Goal: Find contact information: Find contact information

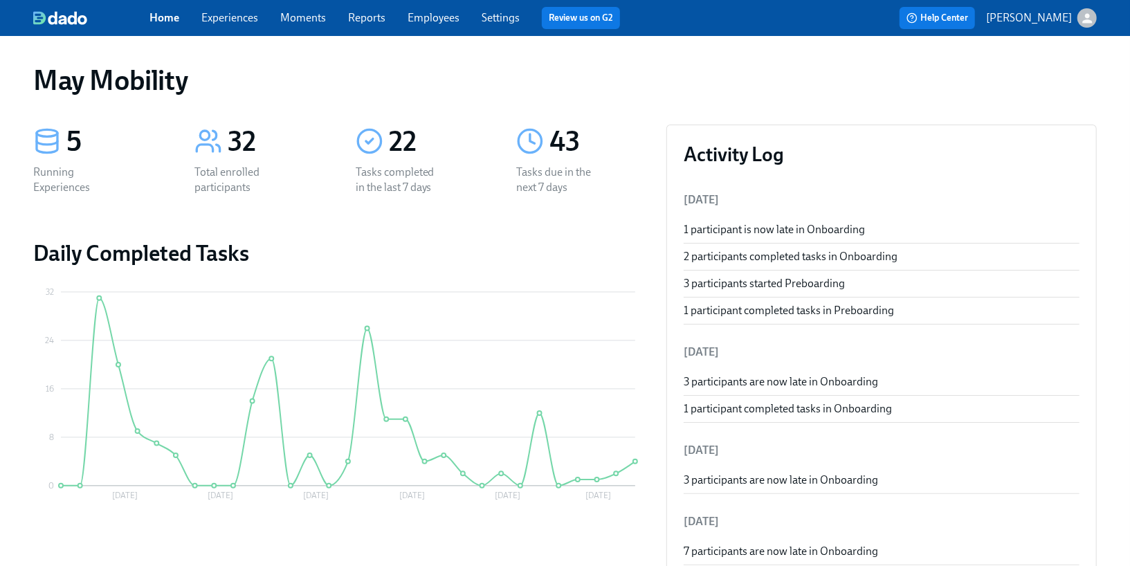
click at [412, 15] on link "Employees" at bounding box center [433, 17] width 52 height 13
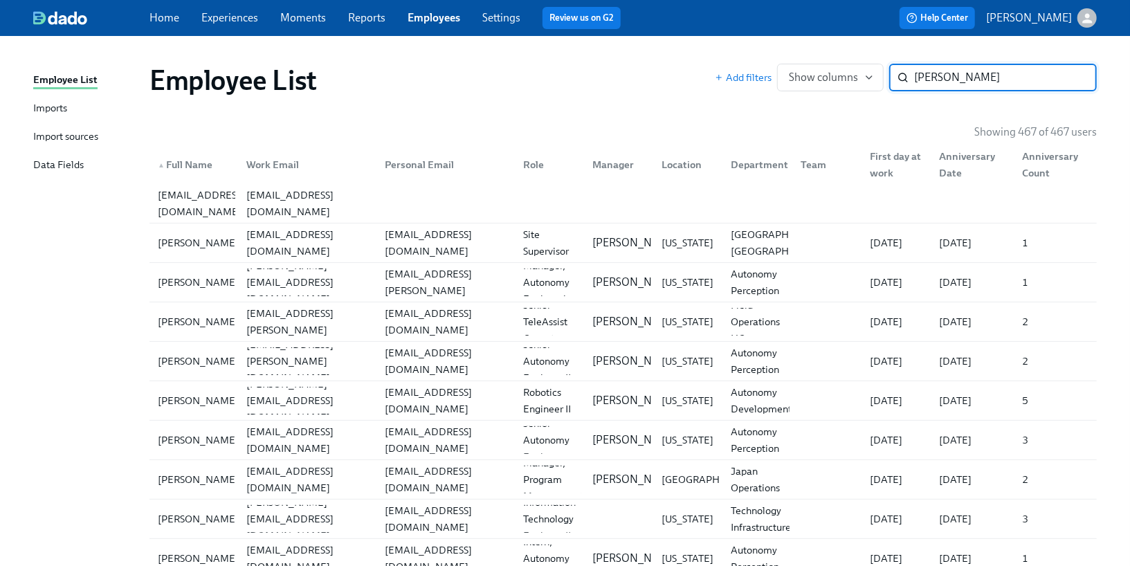
type input "[PERSON_NAME]"
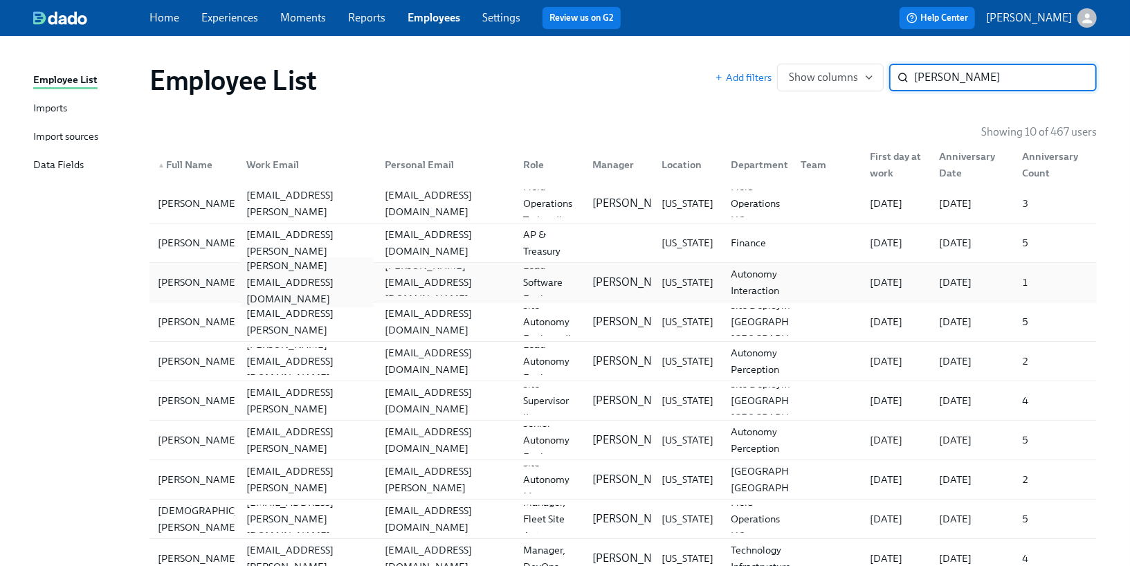
click at [306, 279] on div "[PERSON_NAME][EMAIL_ADDRESS][DOMAIN_NAME]" at bounding box center [307, 282] width 133 height 50
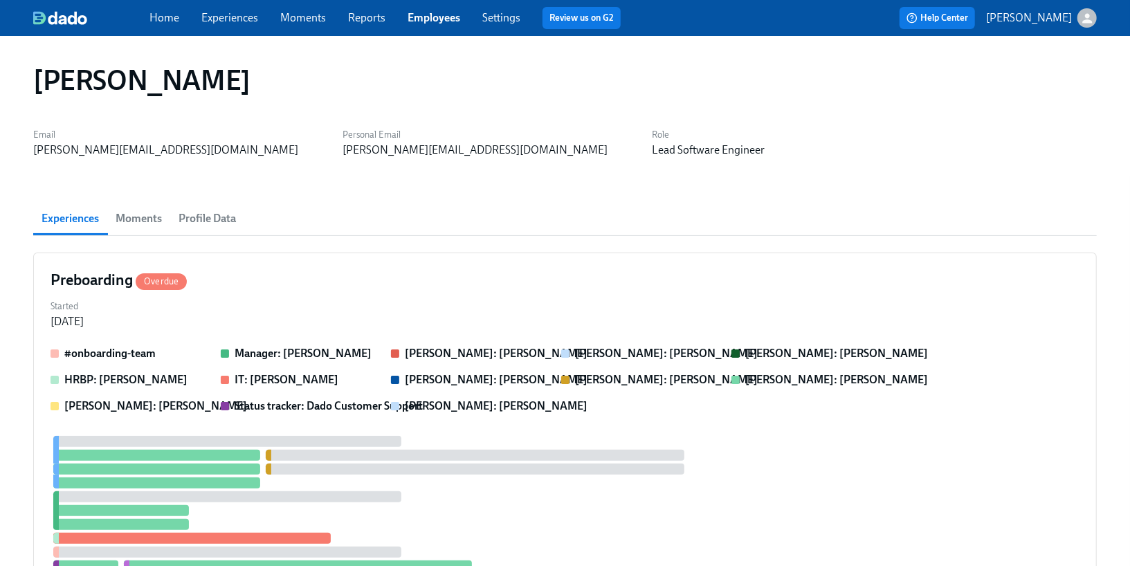
click at [229, 225] on span "Profile Data" at bounding box center [206, 218] width 57 height 19
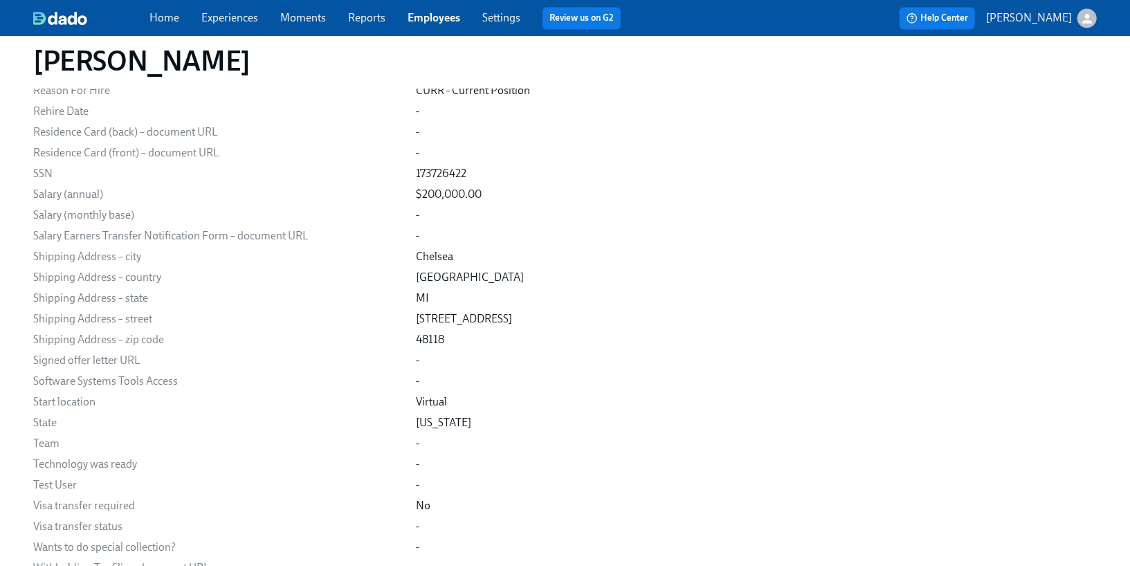
scroll to position [1972, 0]
drag, startPoint x: 372, startPoint y: 257, endPoint x: 408, endPoint y: 257, distance: 36.0
click at [416, 257] on div "Chelsea" at bounding box center [434, 259] width 37 height 15
copy div "Chelsea"
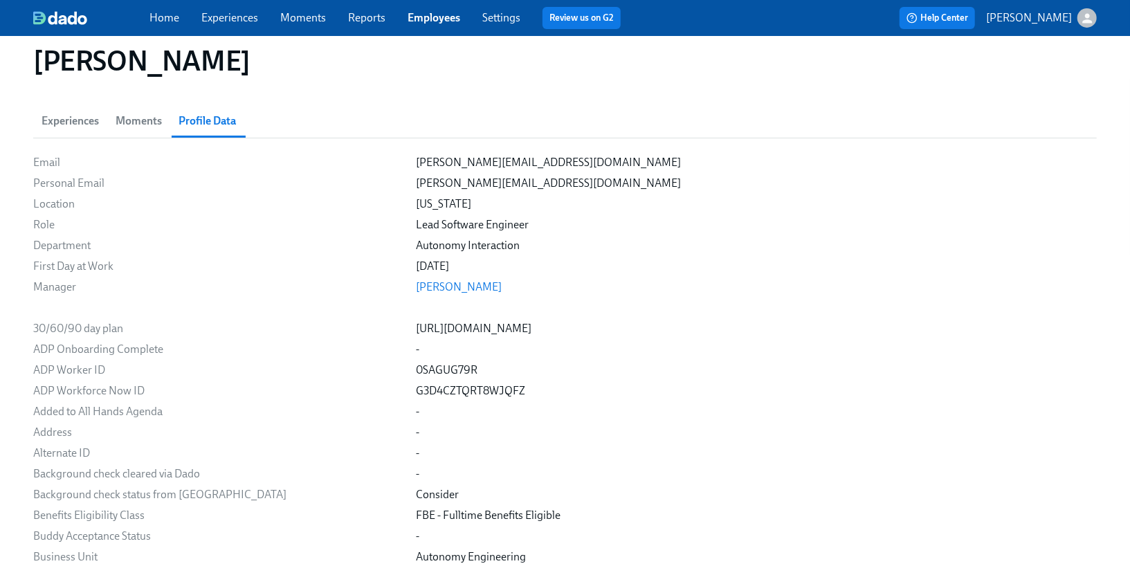
scroll to position [96, 0]
drag, startPoint x: 372, startPoint y: 228, endPoint x: 485, endPoint y: 228, distance: 113.5
click at [485, 228] on div "Lead Software Engineer" at bounding box center [756, 226] width 681 height 15
copy div "Lead Software Engineer"
drag, startPoint x: 473, startPoint y: 248, endPoint x: 369, endPoint y: 239, distance: 104.8
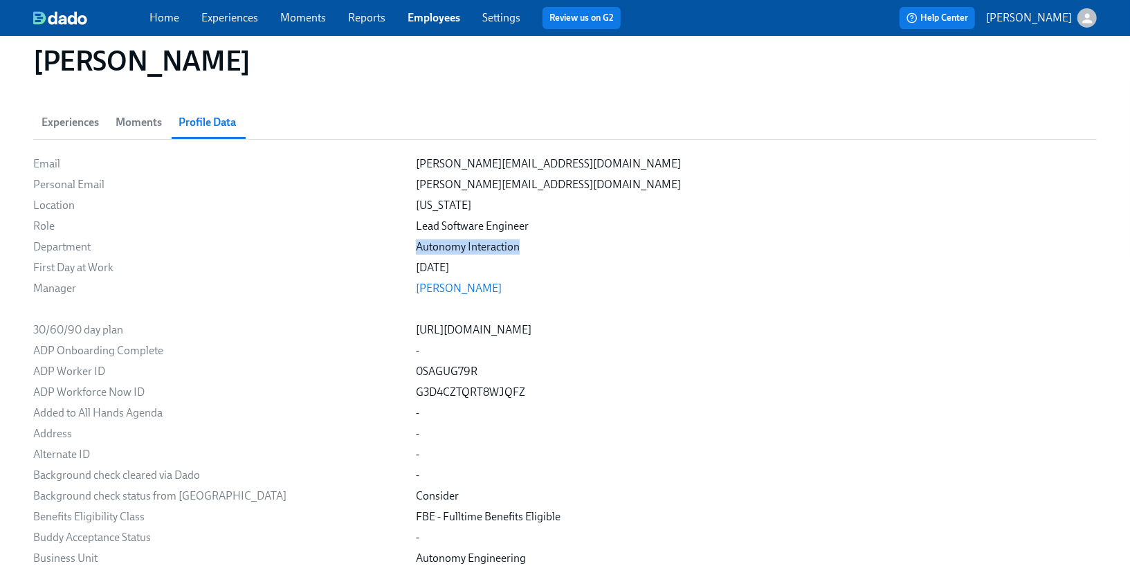
copy div "Autonomy Interaction"
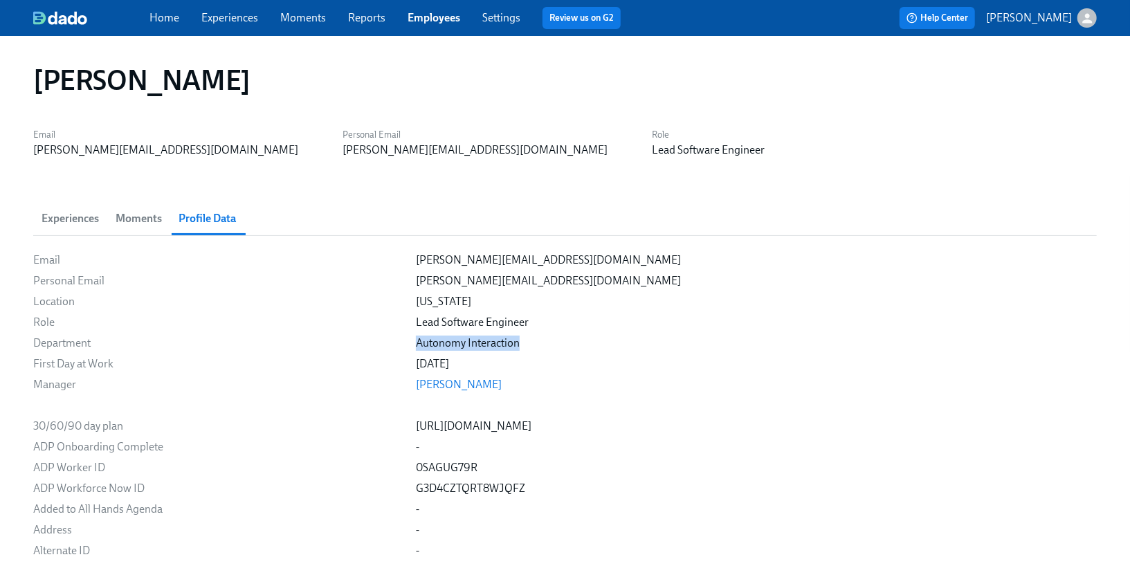
click at [246, 24] on link "Experiences" at bounding box center [229, 17] width 57 height 13
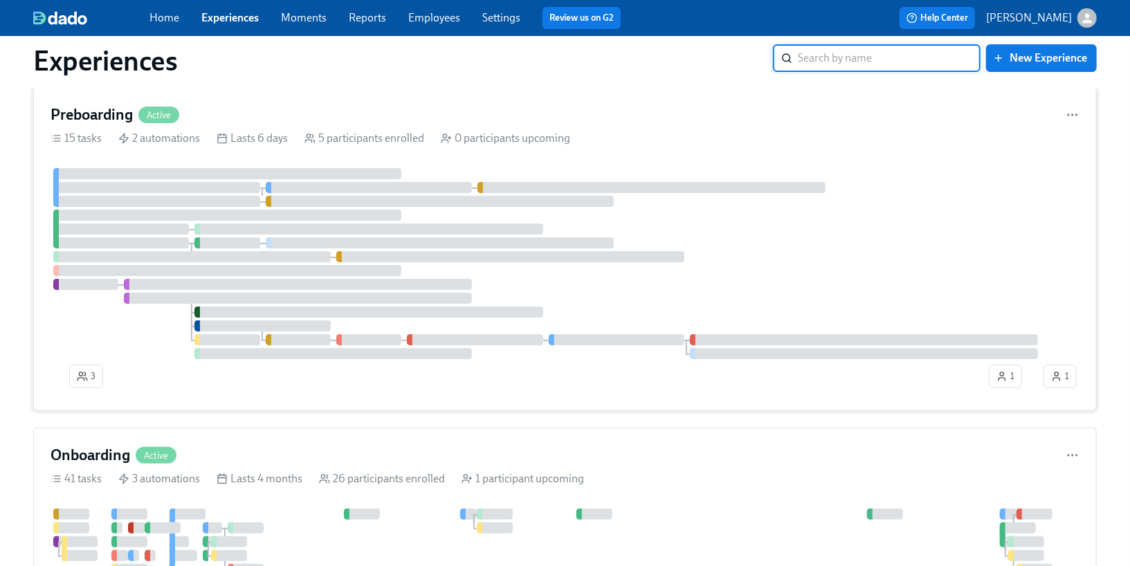
scroll to position [39, 0]
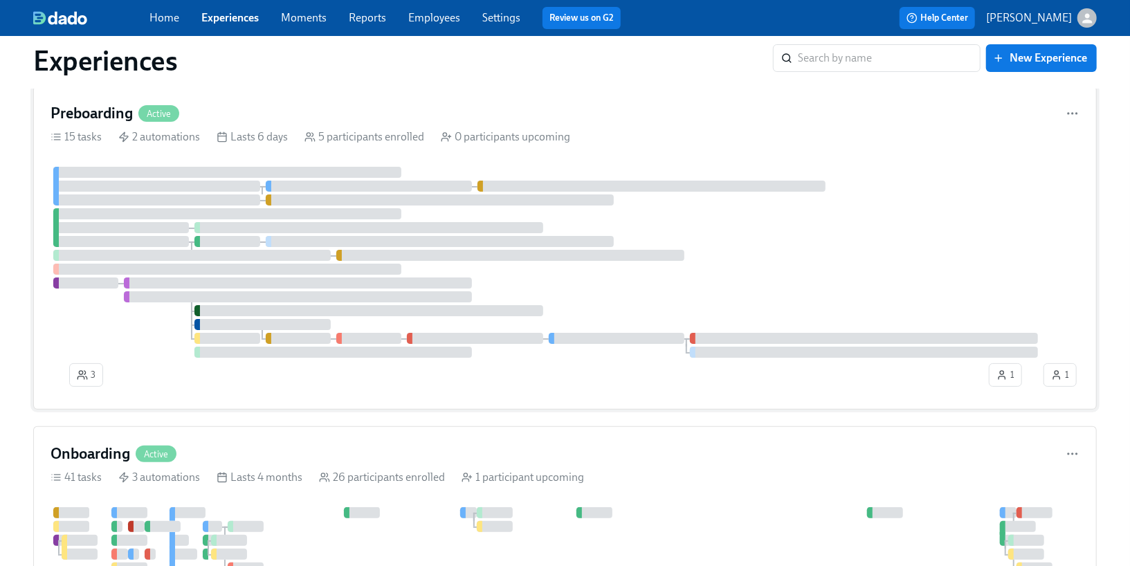
click at [270, 259] on div at bounding box center [191, 255] width 277 height 11
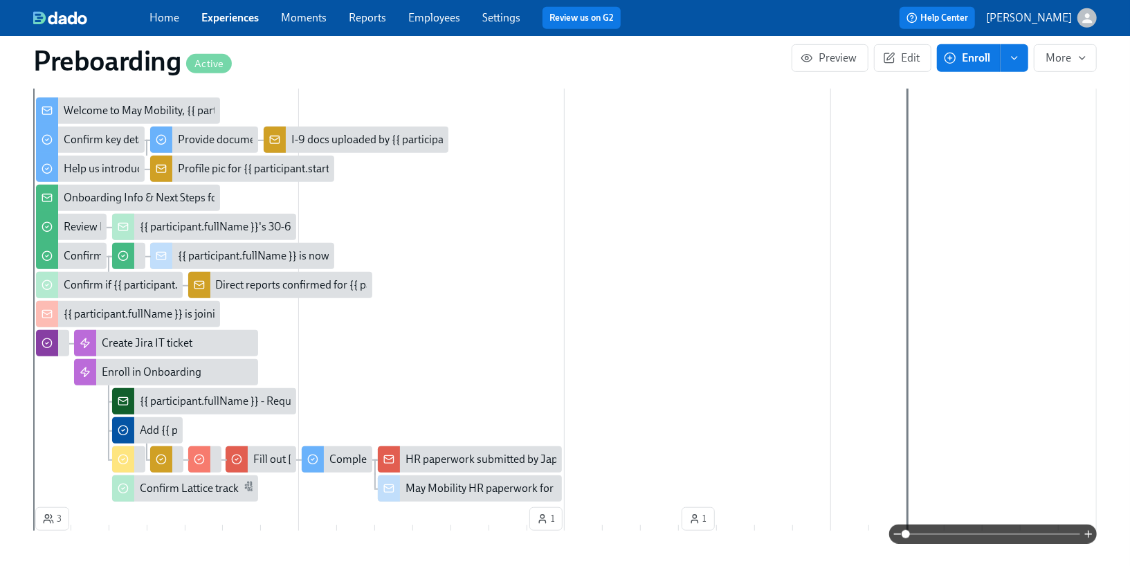
scroll to position [440, 0]
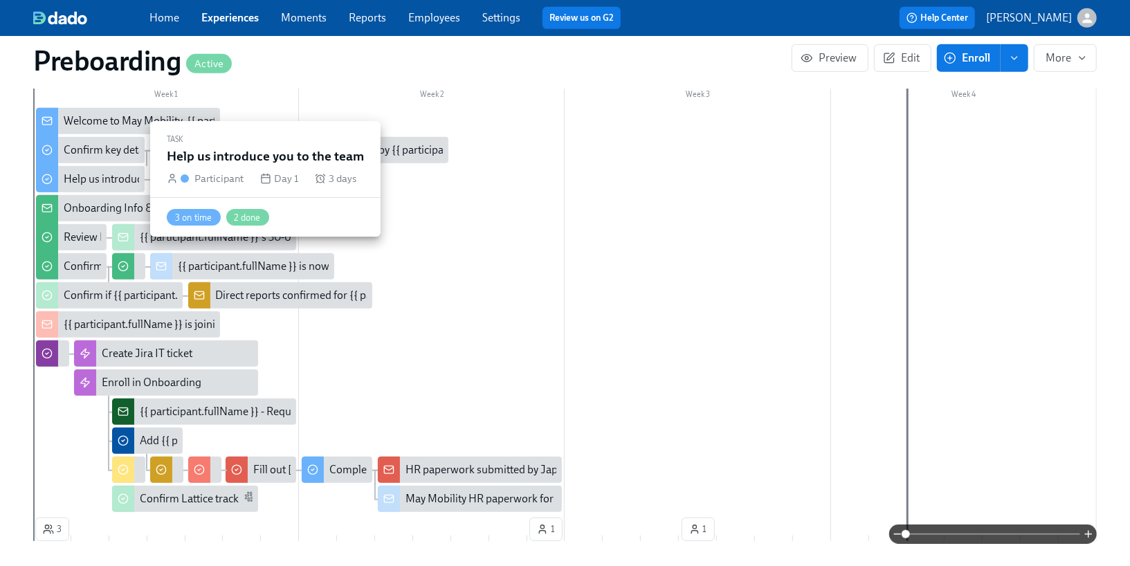
click at [124, 184] on div "Help us introduce you to the team" at bounding box center [143, 179] width 158 height 15
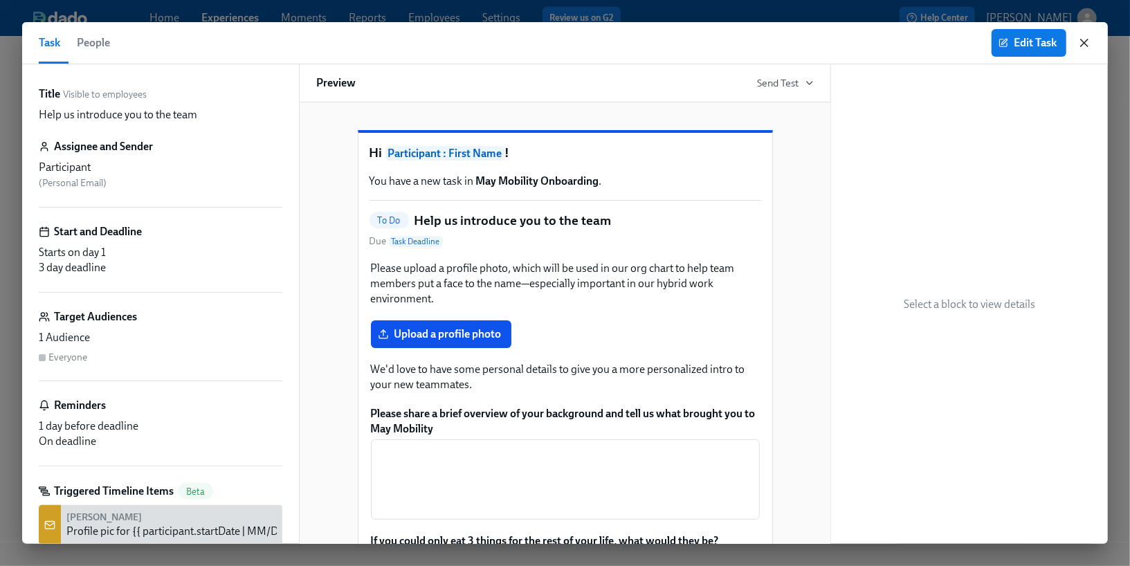
click at [1083, 42] on icon "button" at bounding box center [1084, 42] width 7 height 7
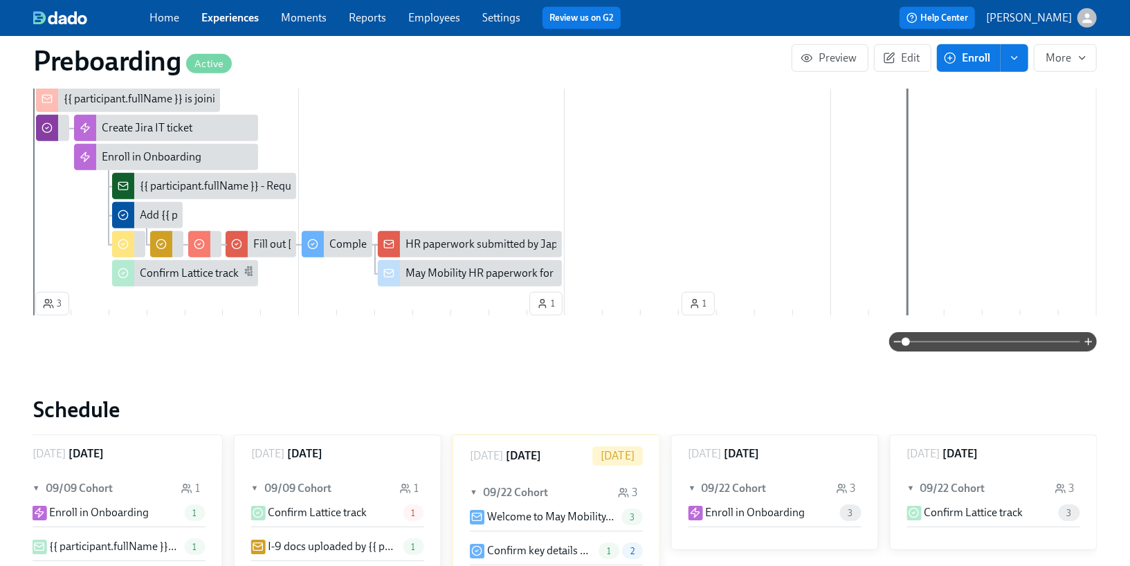
scroll to position [26, 0]
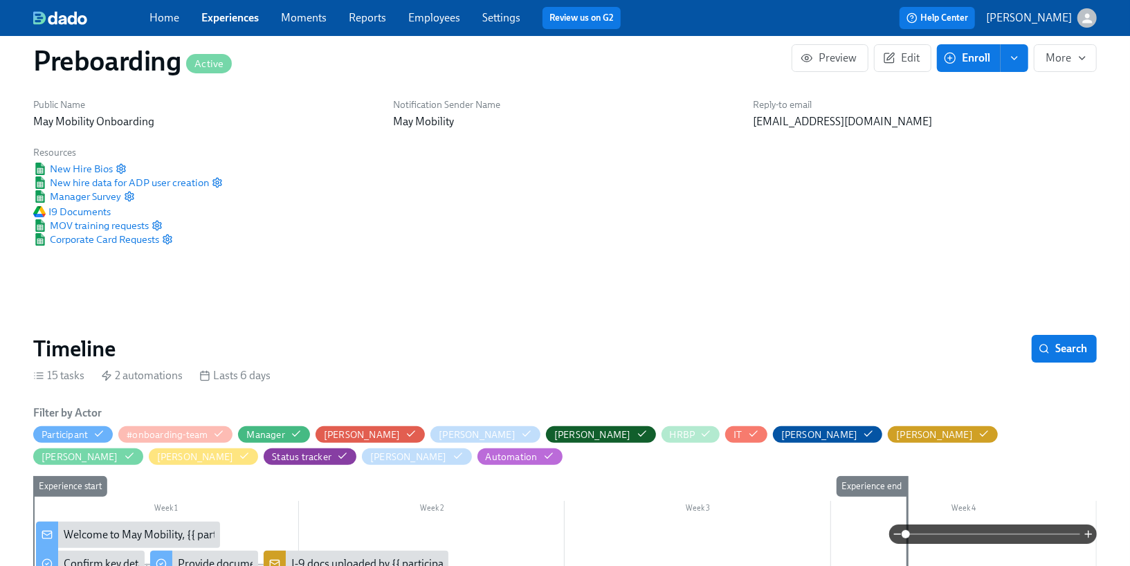
click at [203, 19] on link "Experiences" at bounding box center [229, 17] width 57 height 13
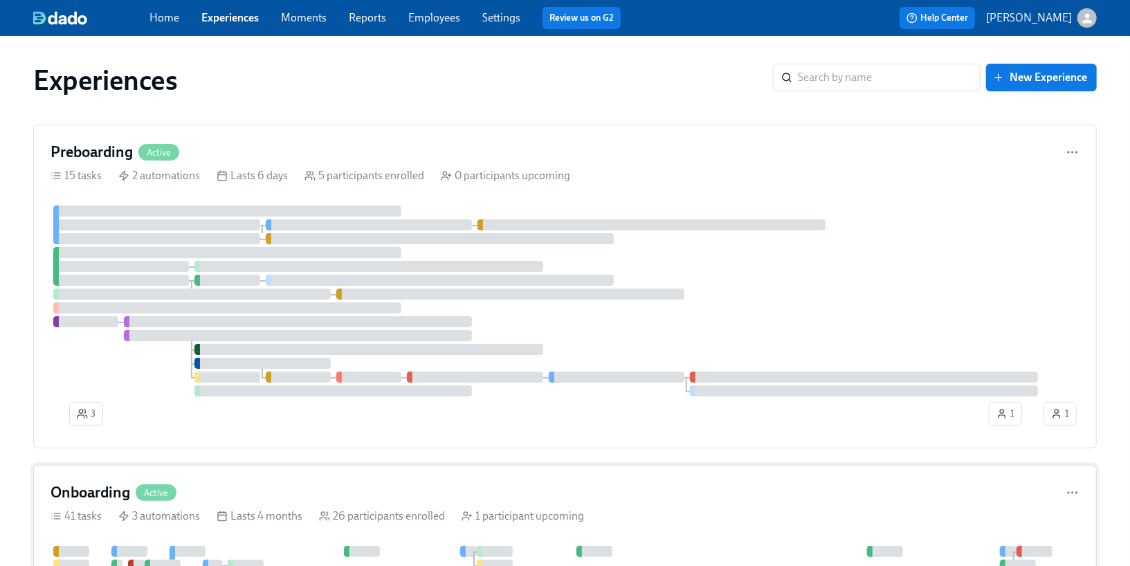
click at [152, 488] on span "Active" at bounding box center [156, 493] width 41 height 10
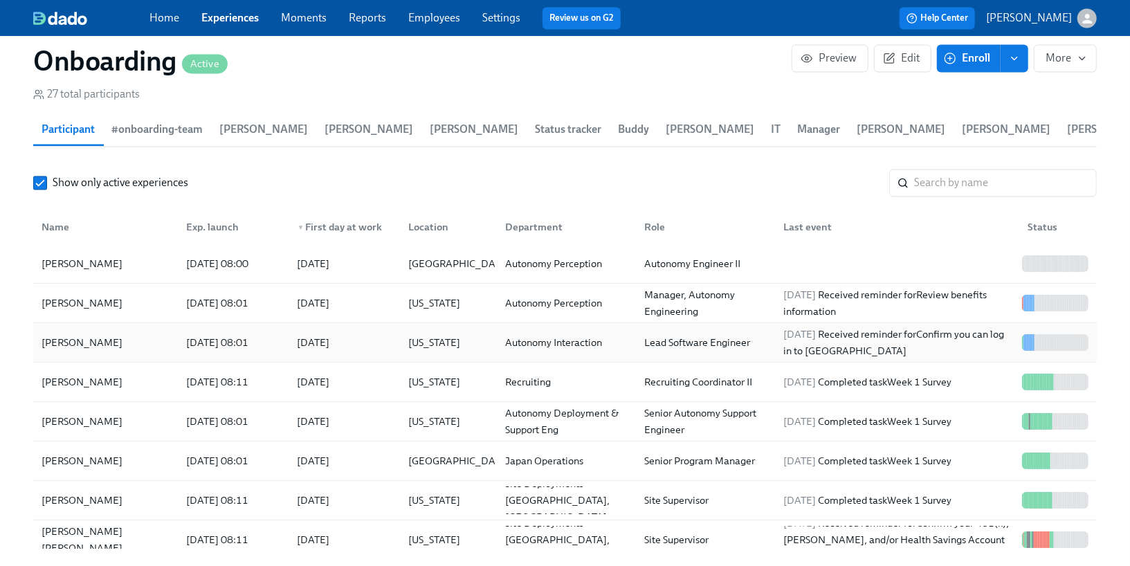
click at [287, 329] on div "[DATE]" at bounding box center [341, 343] width 111 height 28
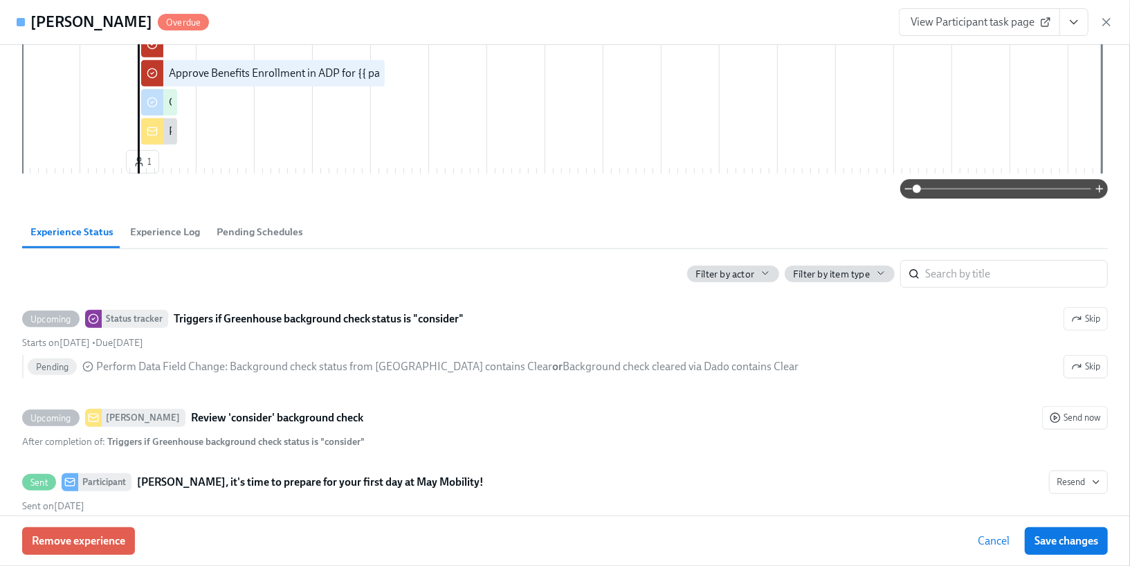
click at [181, 240] on span "Experience Log" at bounding box center [165, 232] width 70 height 16
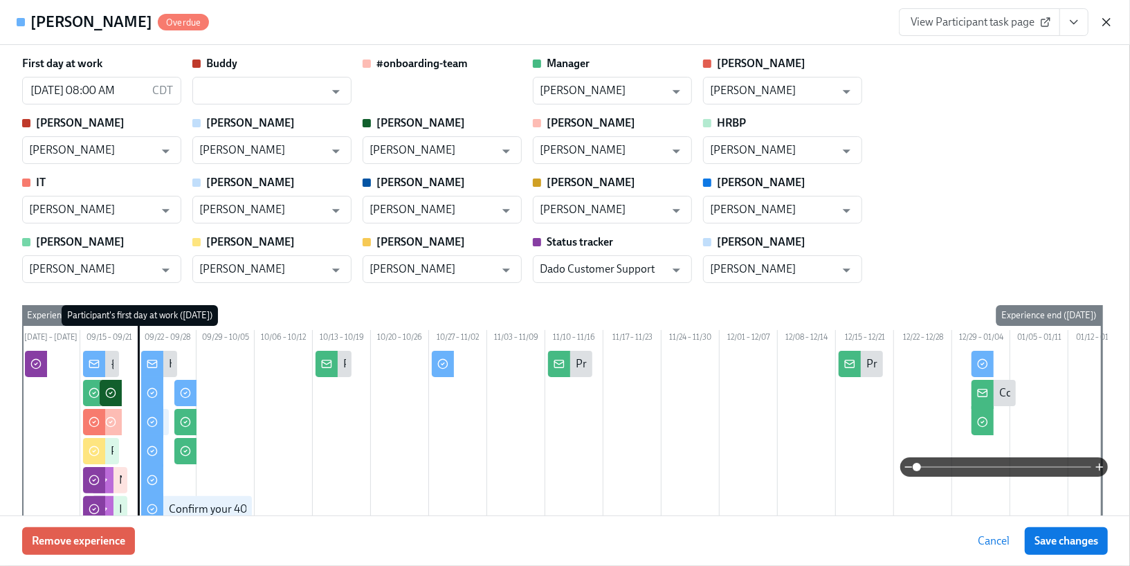
click at [1112, 27] on icon "button" at bounding box center [1106, 22] width 14 height 14
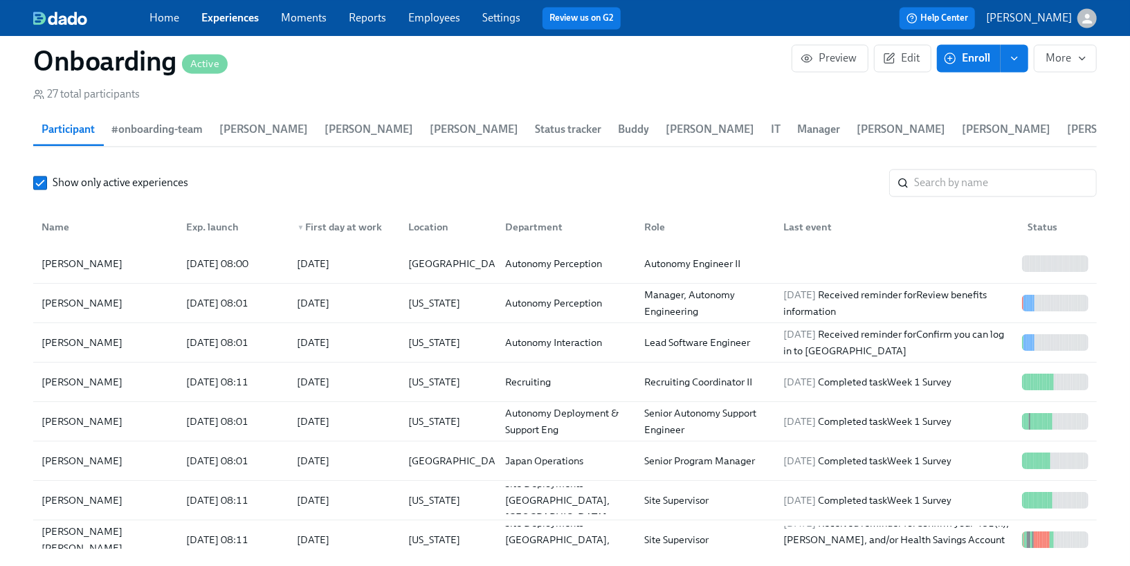
click at [422, 26] on div "Home Experiences Moments Reports Employees Settings Review us on G2" at bounding box center [390, 18] width 482 height 22
click at [431, 17] on link "Employees" at bounding box center [434, 17] width 52 height 13
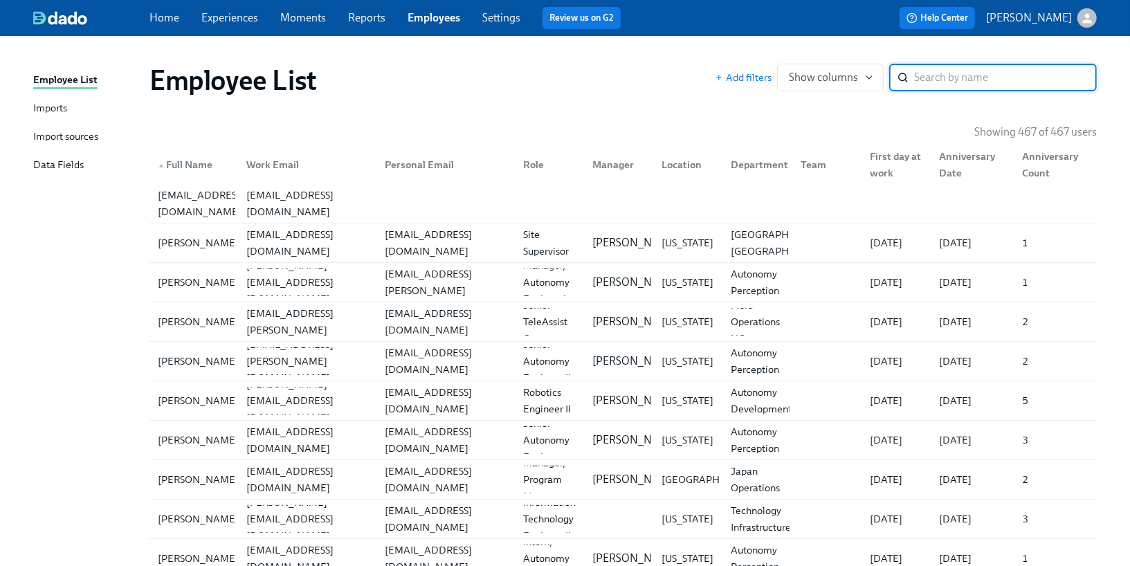
click at [910, 77] on div "​" at bounding box center [993, 78] width 208 height 28
type input "t"
type input "[PERSON_NAME]"
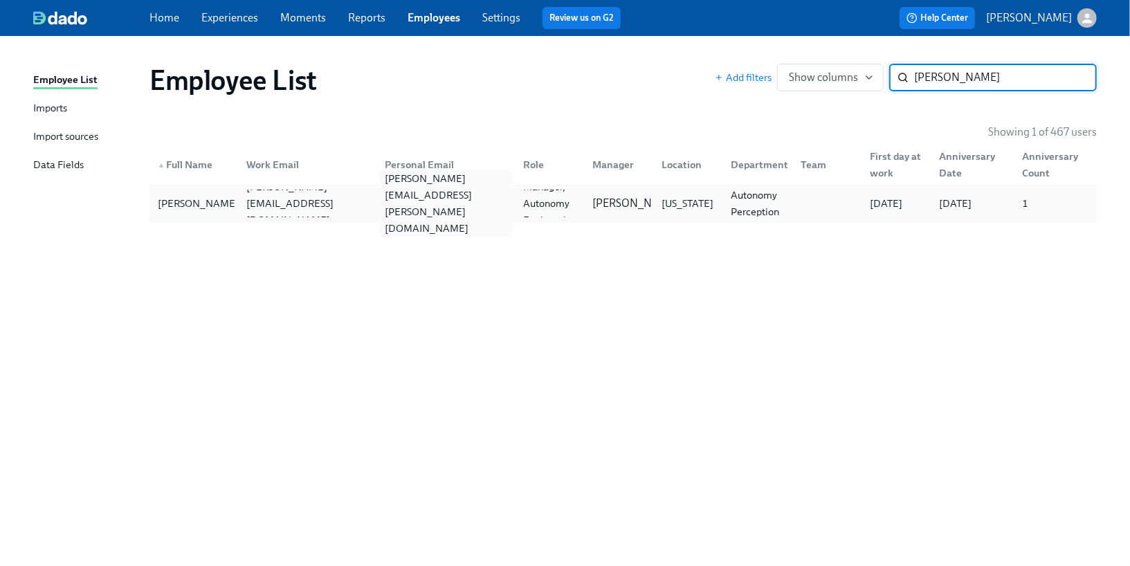
click at [415, 198] on div "[PERSON_NAME][EMAIL_ADDRESS][PERSON_NAME][DOMAIN_NAME]" at bounding box center [445, 203] width 133 height 66
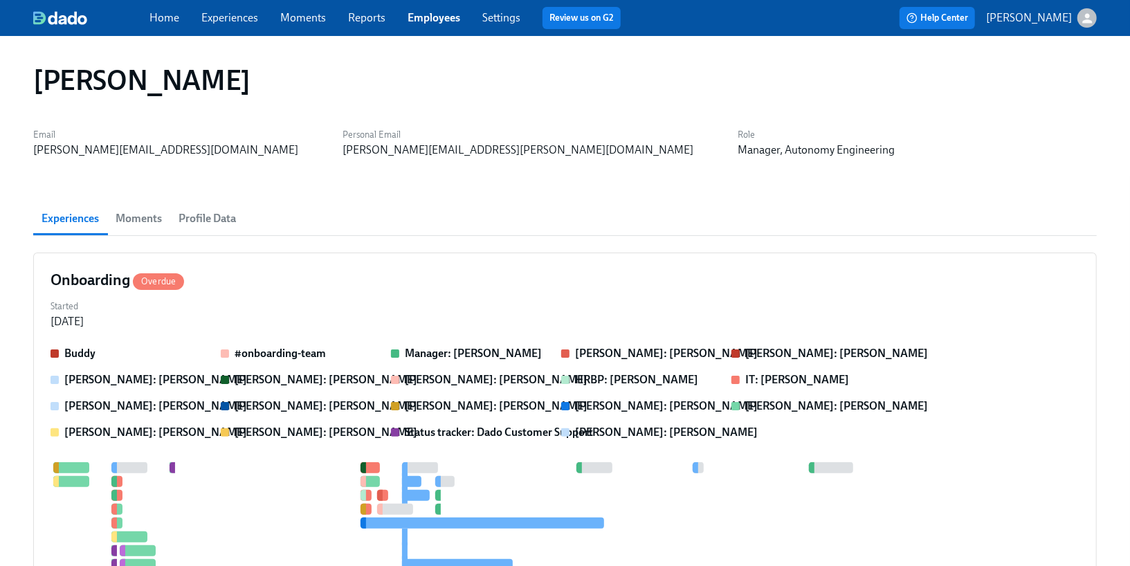
click at [214, 219] on span "Profile Data" at bounding box center [206, 218] width 57 height 19
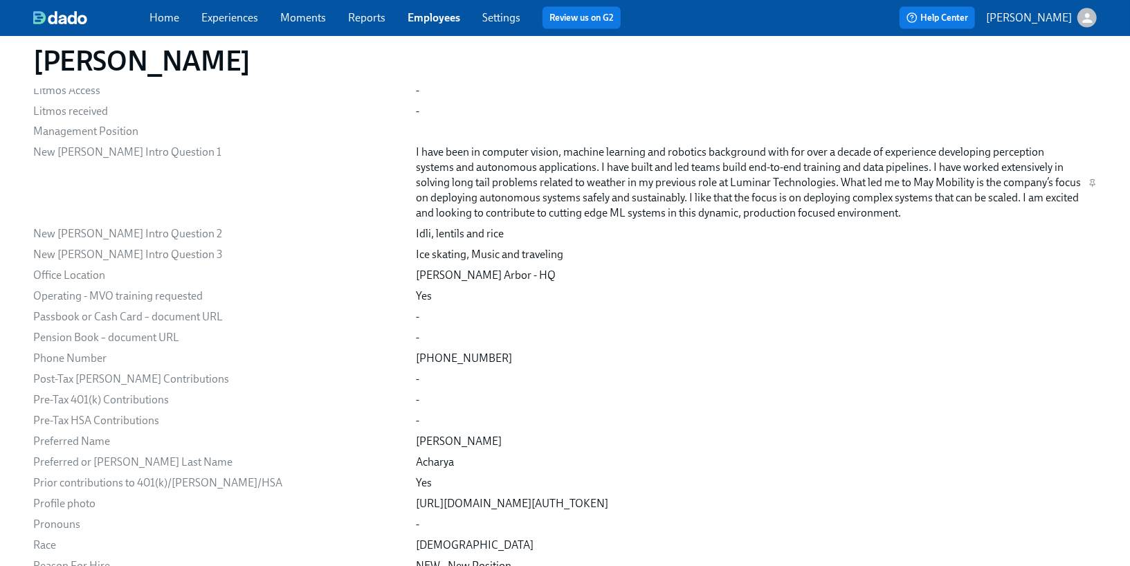
scroll to position [1538, 0]
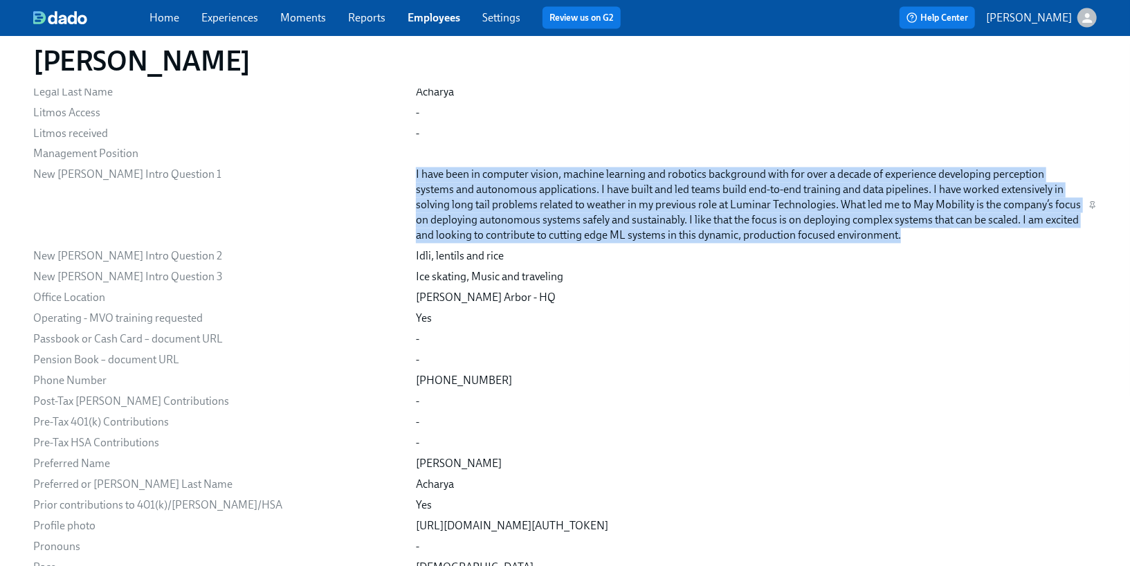
drag, startPoint x: 372, startPoint y: 172, endPoint x: 646, endPoint y: 230, distance: 280.7
click at [646, 230] on div "I have been in computer vision, machine learning and robotics background with f…" at bounding box center [749, 205] width 667 height 76
copy div "I have been in computer vision, machine learning and robotics background with f…"
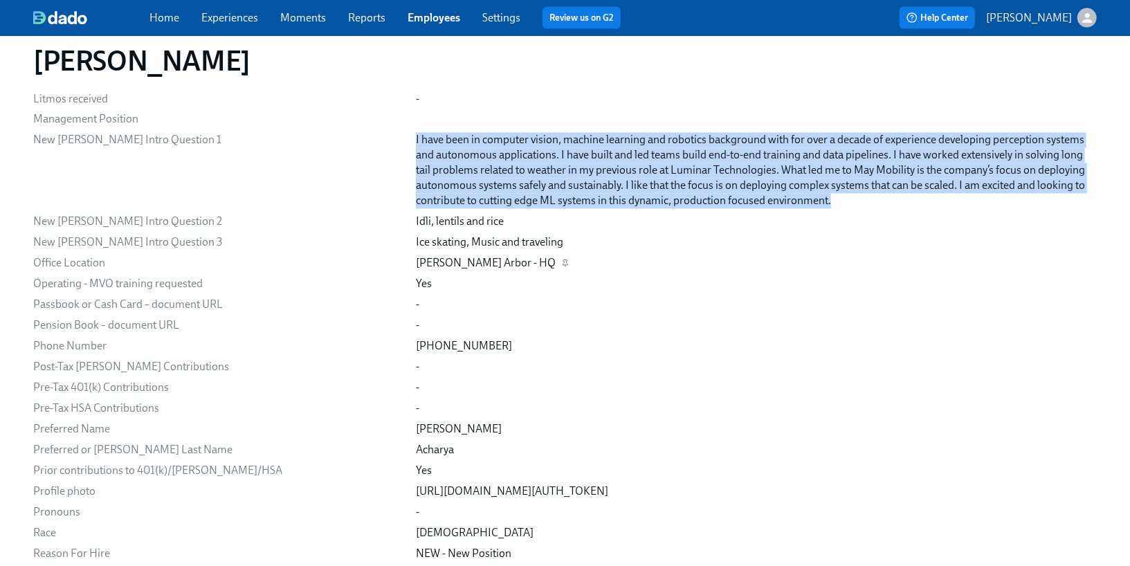
scroll to position [1575, 0]
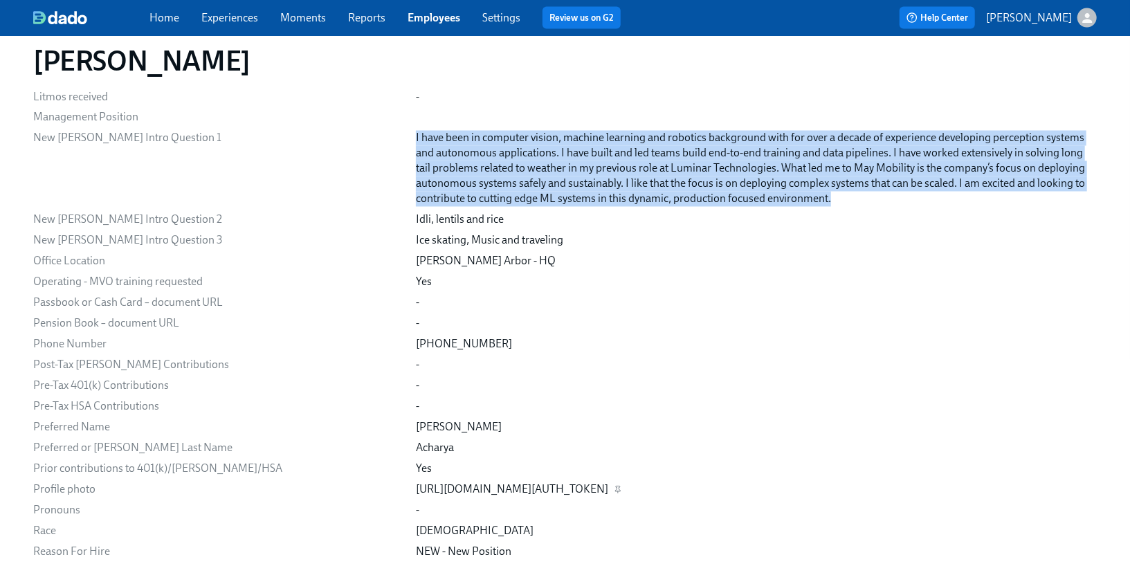
drag, startPoint x: 370, startPoint y: 487, endPoint x: 800, endPoint y: 502, distance: 430.6
copy div "[URL][DOMAIN_NAME][AUTH_TOKEN]"
